Goal: Information Seeking & Learning: Learn about a topic

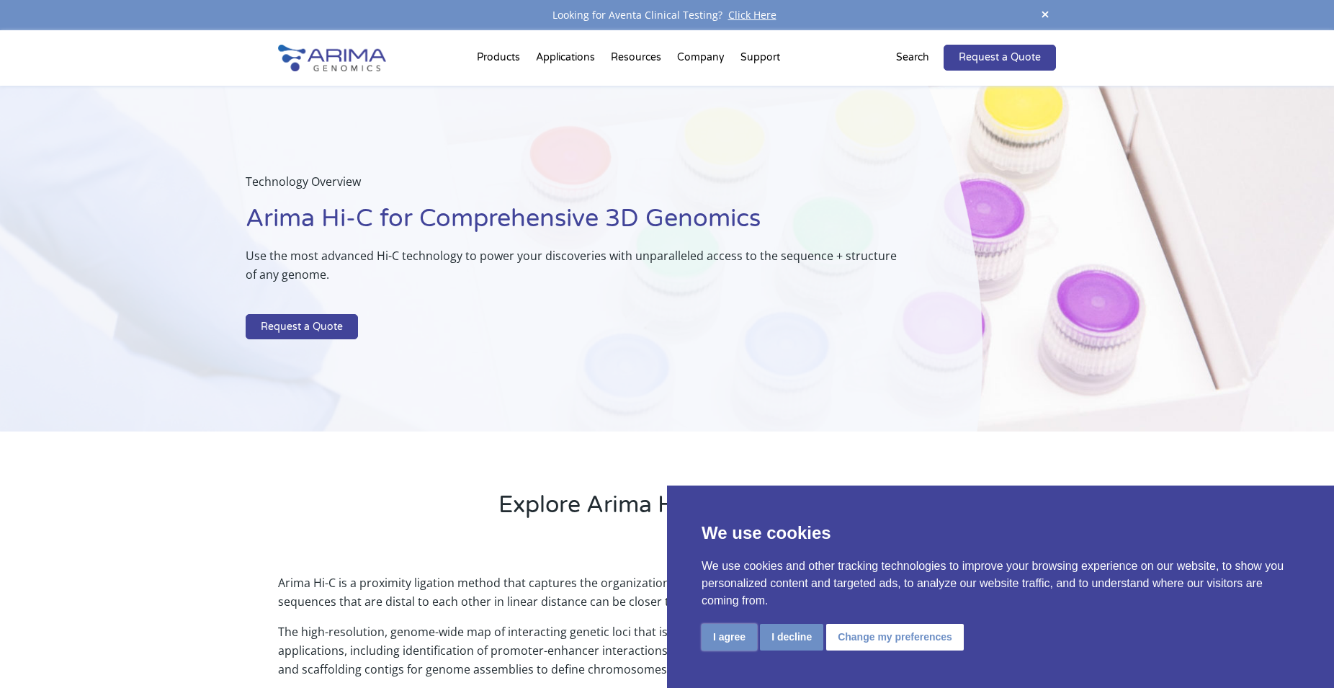
click at [719, 645] on button "I agree" at bounding box center [728, 637] width 55 height 27
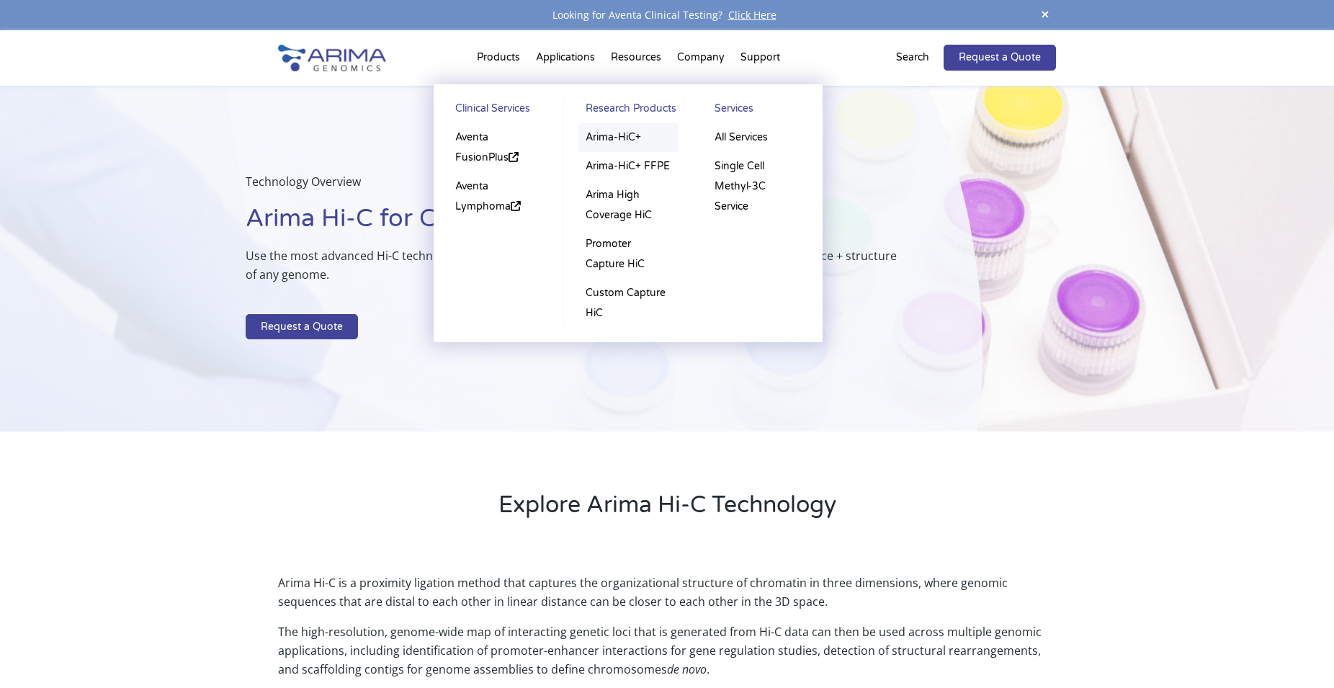
click at [616, 133] on link "Arima-HiC+" at bounding box center [628, 137] width 100 height 29
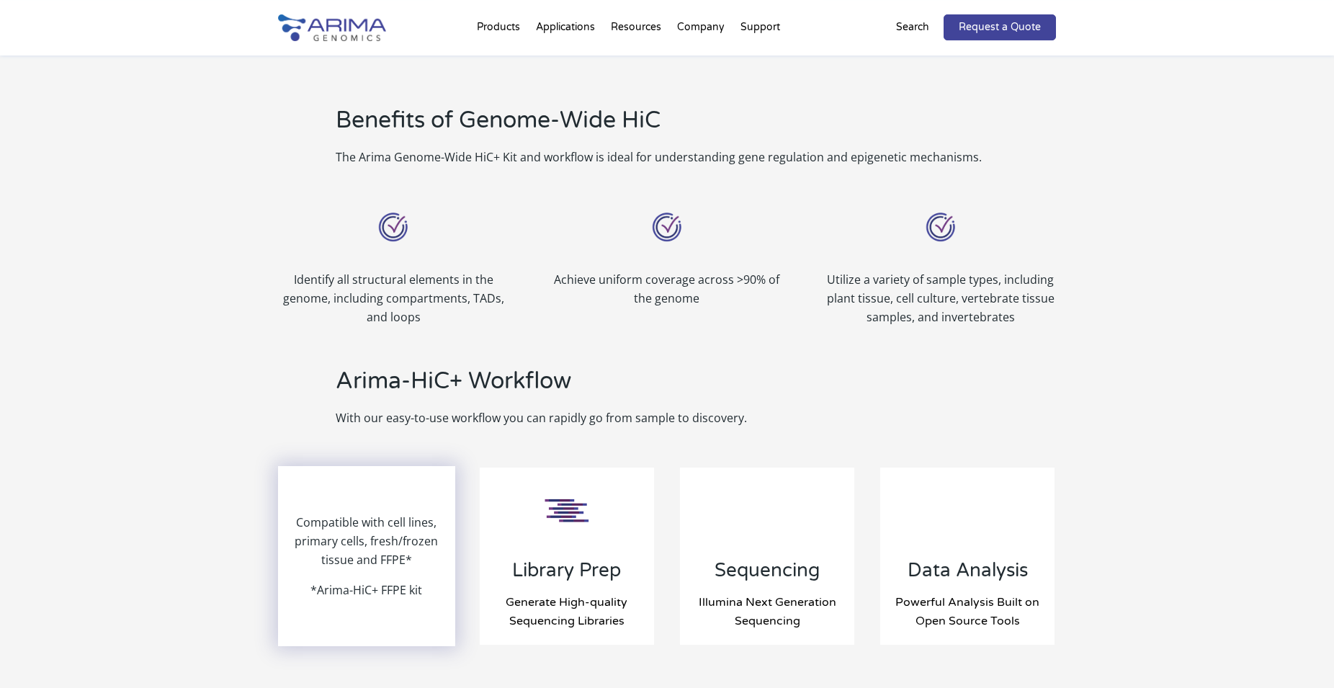
scroll to position [1175, 0]
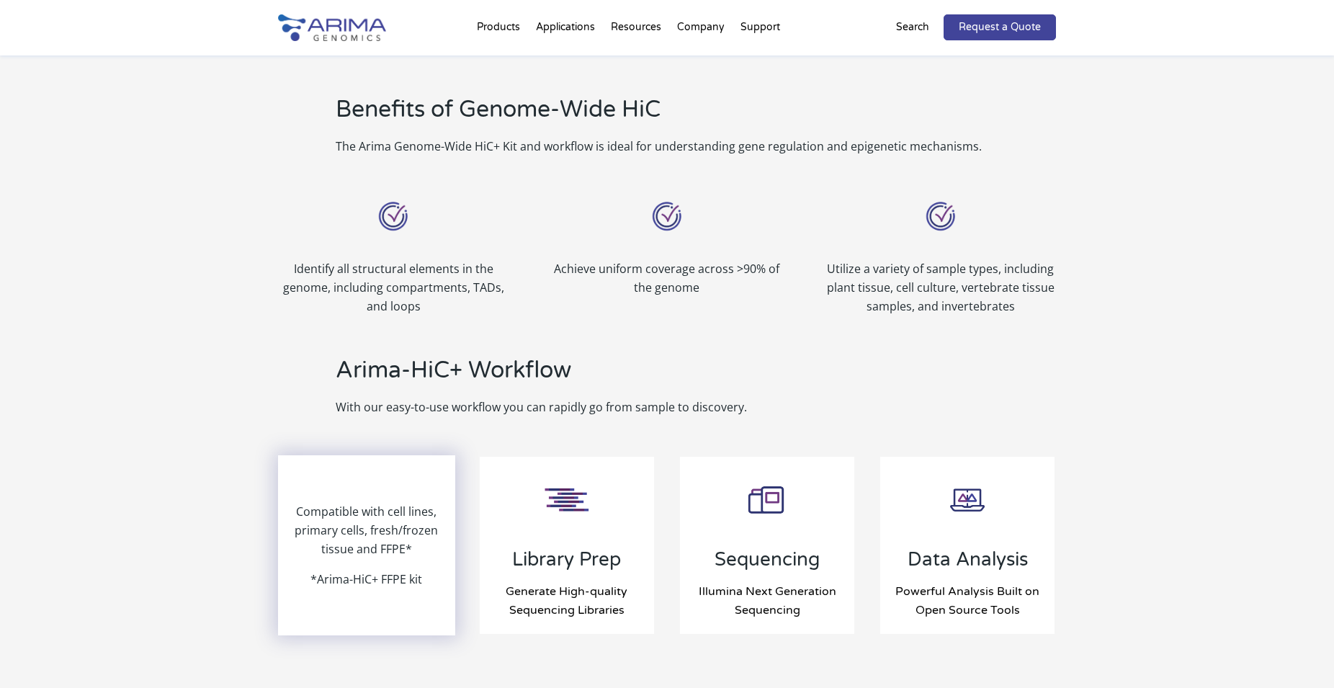
click at [398, 570] on p "Compatible with cell lines, primary cells, fresh/frozen tissue and FFPE*" at bounding box center [366, 536] width 174 height 68
click at [367, 526] on p "Compatible with cell lines, primary cells, fresh/frozen tissue and FFPE*" at bounding box center [366, 536] width 174 height 68
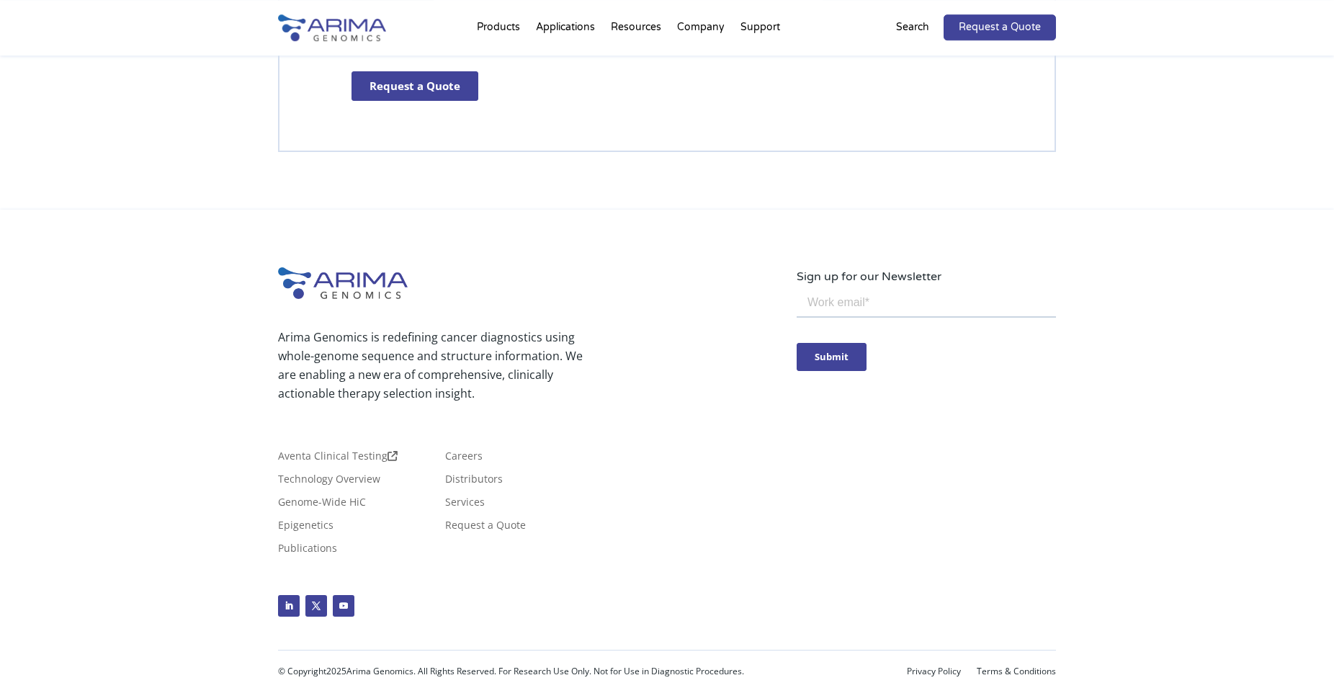
scroll to position [4209, 0]
